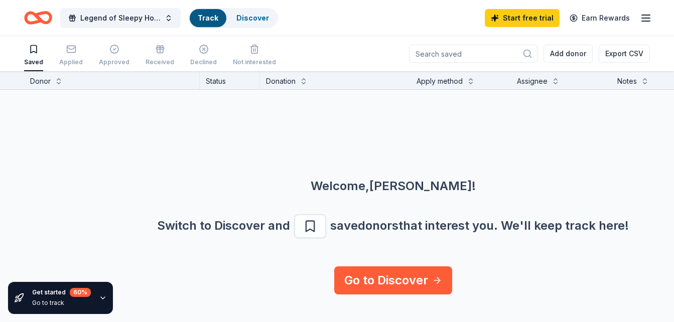
scroll to position [1, 0]
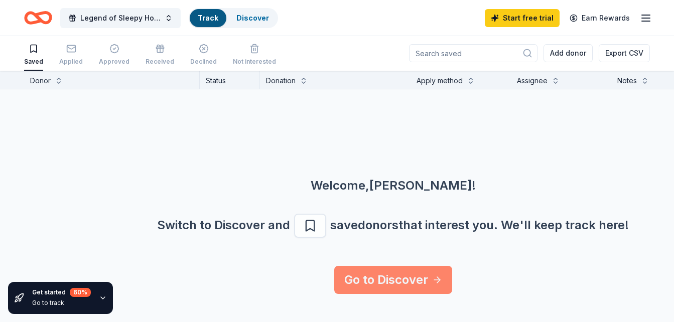
click at [410, 275] on link "Go to Discover" at bounding box center [393, 280] width 118 height 28
click at [334, 266] on link "Go to Discover" at bounding box center [393, 280] width 118 height 28
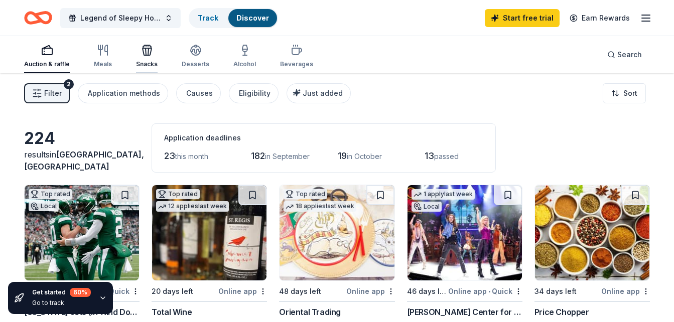
click at [153, 48] on div "button" at bounding box center [147, 50] width 22 height 12
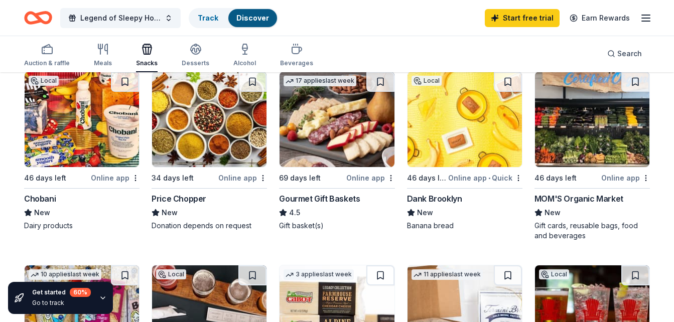
scroll to position [117, 0]
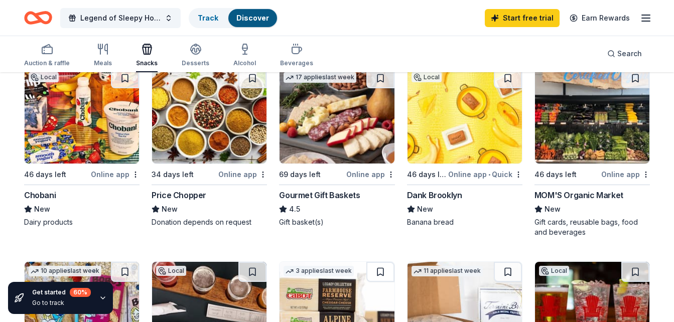
click at [223, 129] on img at bounding box center [209, 115] width 114 height 95
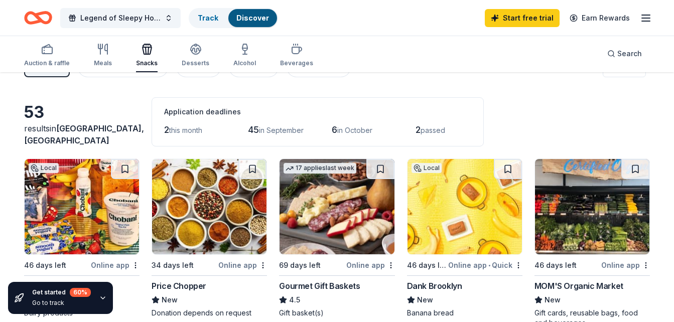
scroll to position [39, 0]
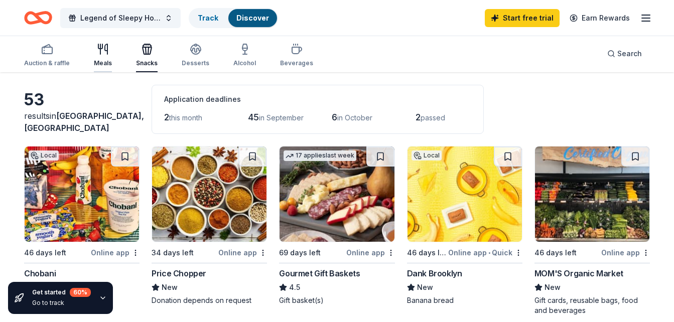
click at [96, 56] on div "Meals" at bounding box center [103, 55] width 18 height 24
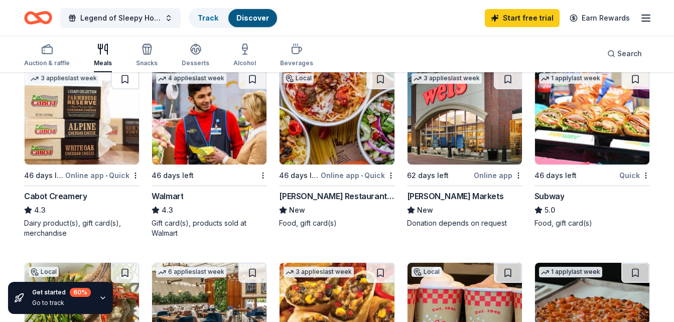
scroll to position [501, 0]
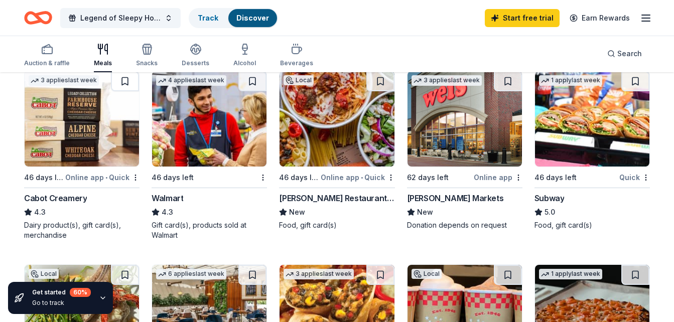
click at [215, 130] on img at bounding box center [209, 118] width 114 height 95
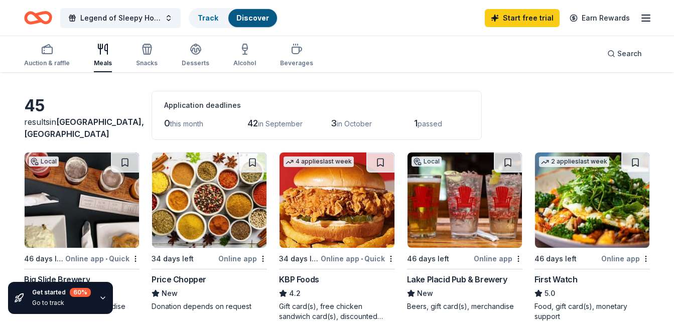
scroll to position [0, 0]
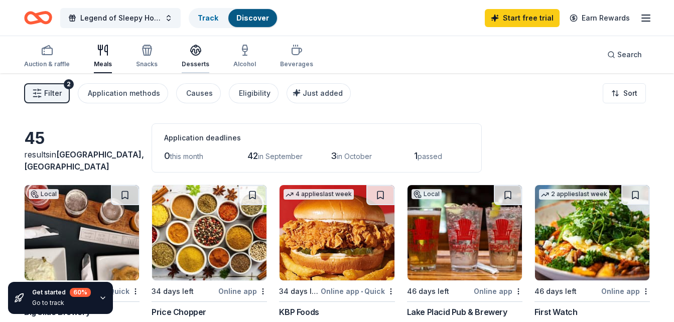
click at [200, 58] on div "Desserts" at bounding box center [196, 56] width 28 height 24
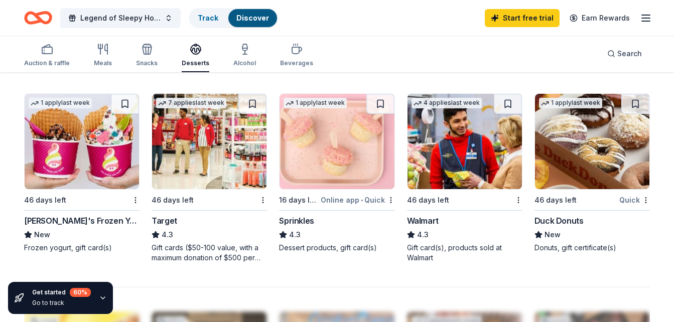
scroll to position [671, 0]
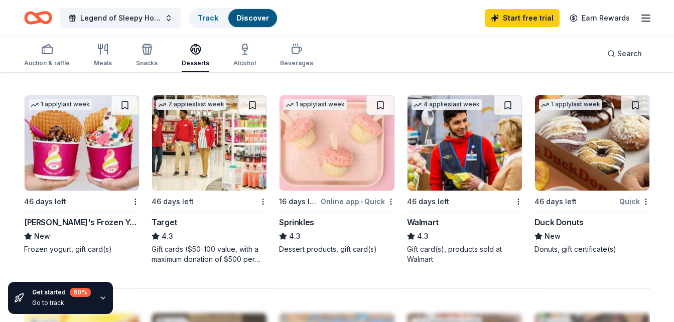
click at [455, 163] on img at bounding box center [464, 142] width 114 height 95
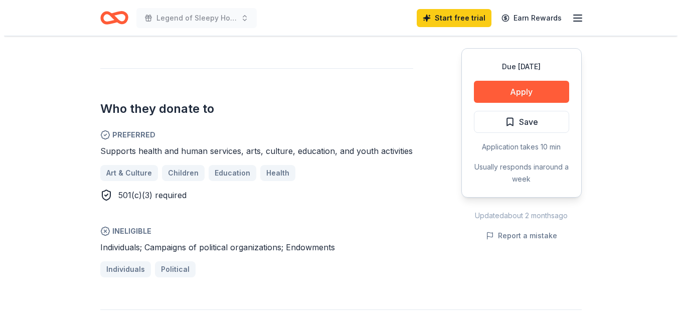
scroll to position [522, 0]
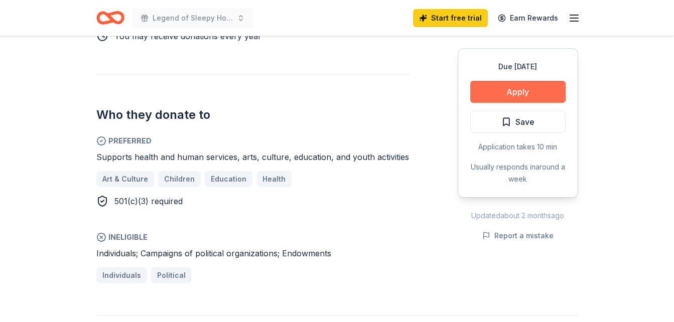
click at [518, 85] on button "Apply" at bounding box center [517, 92] width 95 height 22
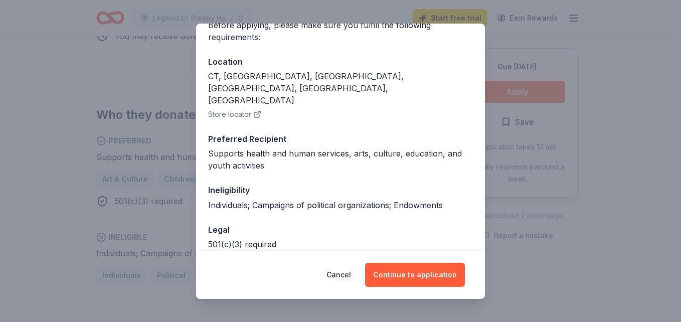
scroll to position [118, 0]
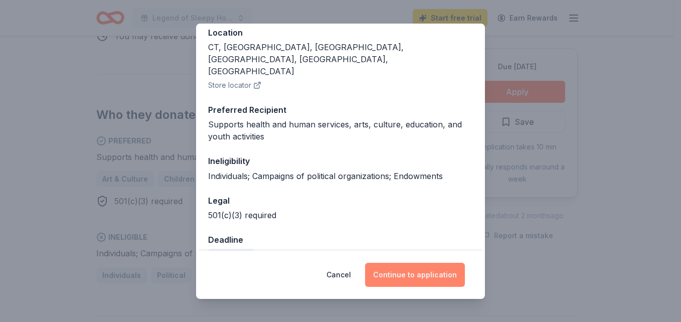
click at [410, 276] on button "Continue to application" at bounding box center [415, 275] width 100 height 24
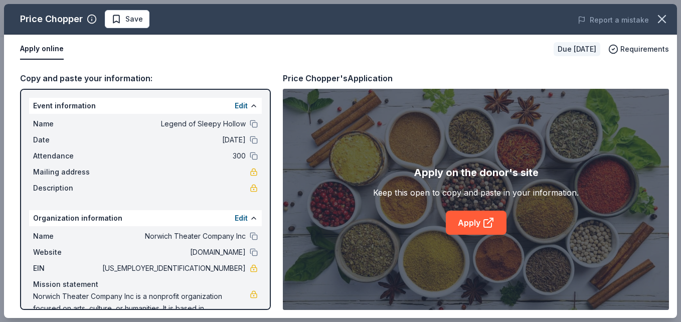
scroll to position [30, 0]
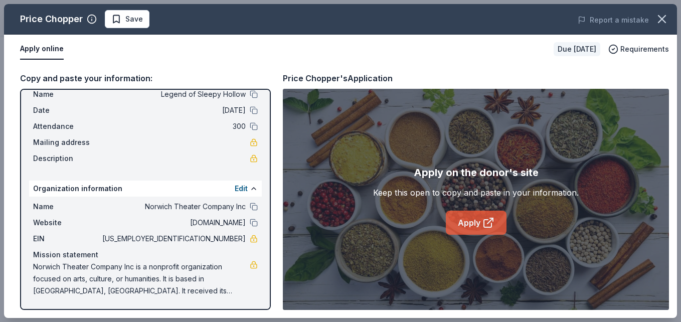
click at [475, 225] on link "Apply" at bounding box center [476, 223] width 61 height 24
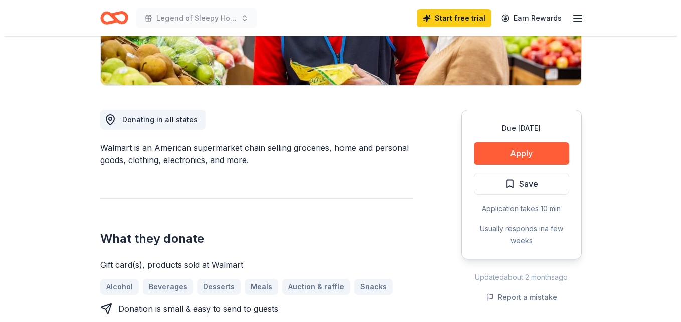
scroll to position [250, 0]
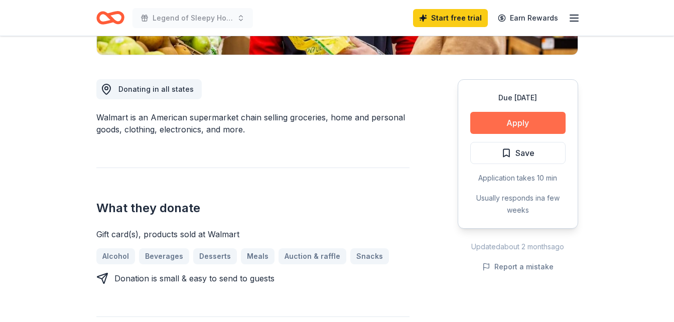
click at [508, 125] on button "Apply" at bounding box center [517, 123] width 95 height 22
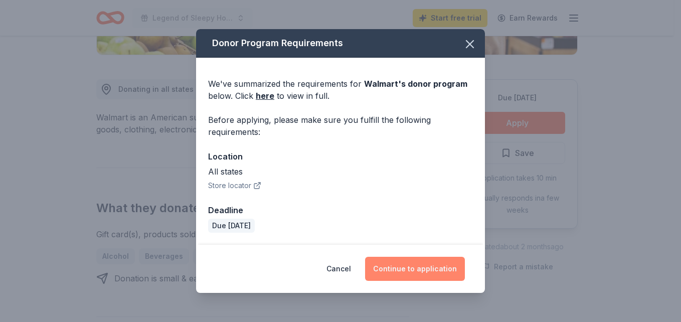
click at [402, 269] on button "Continue to application" at bounding box center [415, 269] width 100 height 24
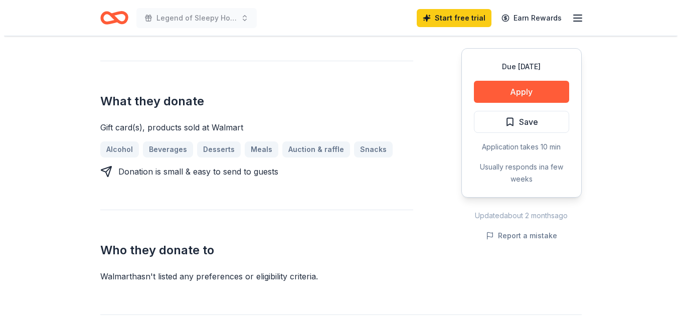
scroll to position [330, 0]
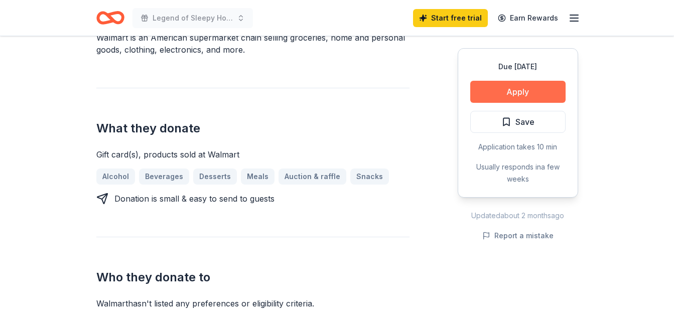
click at [506, 91] on button "Apply" at bounding box center [517, 92] width 95 height 22
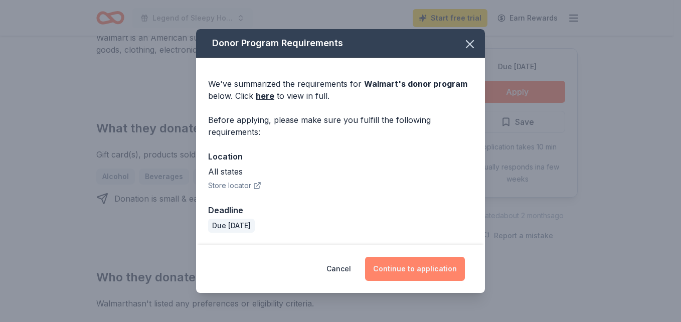
click at [418, 265] on button "Continue to application" at bounding box center [415, 269] width 100 height 24
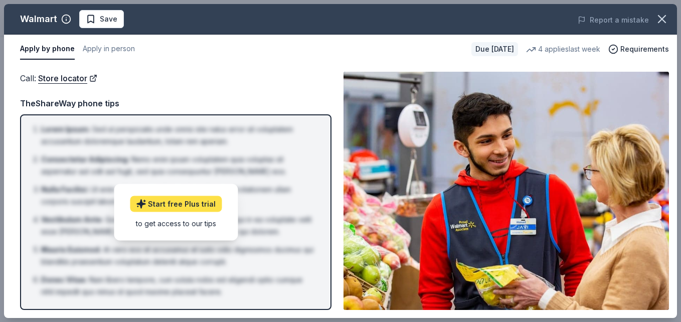
click at [197, 204] on link "Start free Plus trial" at bounding box center [176, 204] width 92 height 16
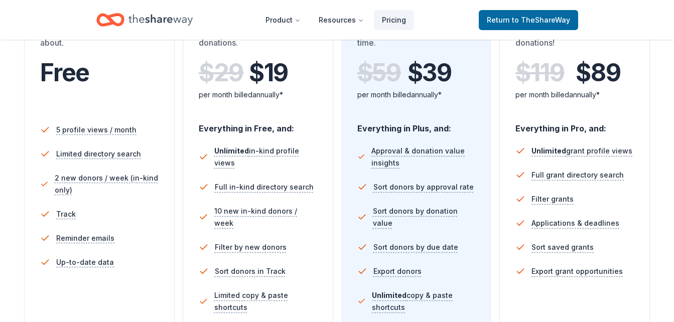
scroll to position [201, 0]
